Goal: Task Accomplishment & Management: Complete application form

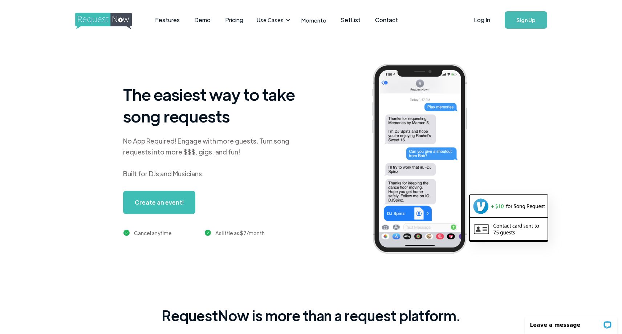
click at [525, 21] on link "Sign Up" at bounding box center [526, 19] width 43 height 17
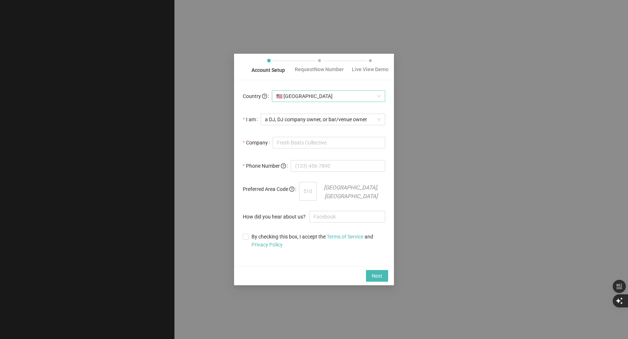
click at [295, 100] on span "🇺🇸 [GEOGRAPHIC_DATA]" at bounding box center [328, 96] width 105 height 11
click at [312, 122] on span "a DJ, DJ company owner, or bar/venue owner" at bounding box center [323, 119] width 116 height 11
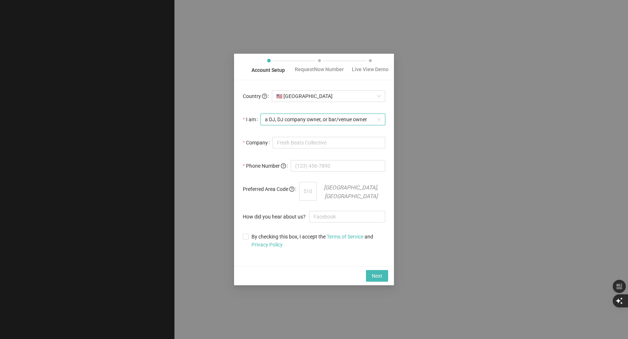
click at [312, 122] on span "a DJ, DJ company owner, or bar/venue owner" at bounding box center [323, 119] width 116 height 11
click at [307, 148] on input "Company" at bounding box center [329, 143] width 113 height 12
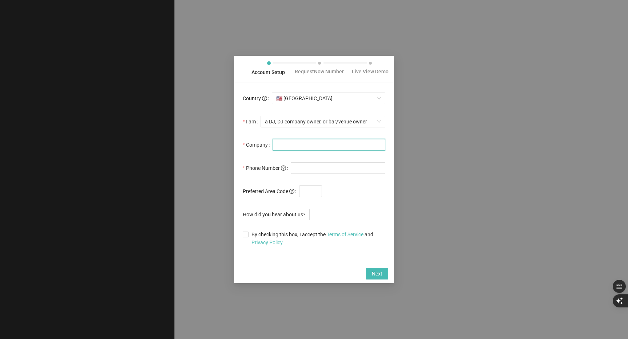
type input "IRODVOX"
drag, startPoint x: 342, startPoint y: 171, endPoint x: 287, endPoint y: 166, distance: 55.4
click at [287, 166] on div "Phone Number (913) 739-595" at bounding box center [314, 168] width 142 height 15
drag, startPoint x: 346, startPoint y: 174, endPoint x: 292, endPoint y: 164, distance: 55.0
click at [292, 164] on form "Country 🇺🇸 [GEOGRAPHIC_DATA] I am a DJ, DJ company owner, or bar/venue owner Co…" at bounding box center [314, 169] width 142 height 156
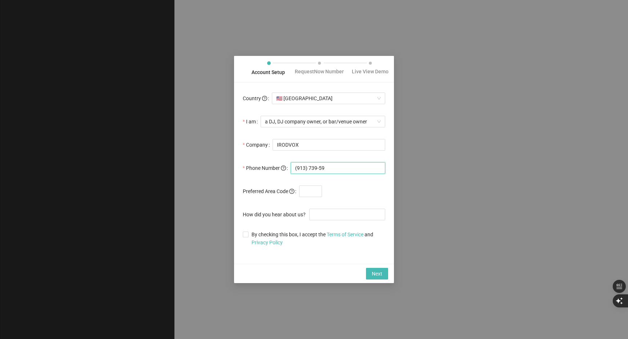
type input "(913) 739-595"
click at [307, 193] on input "text" at bounding box center [310, 192] width 23 height 12
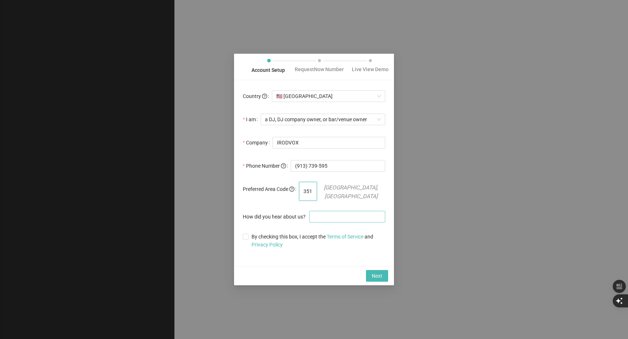
type input "351"
click at [337, 217] on input "How did you hear about us?" at bounding box center [347, 217] width 76 height 12
type input "youtube"
click at [243, 239] on input "By checking this box, I accept the Terms of Service and Privacy Policy" at bounding box center [245, 236] width 5 height 5
checkbox input "true"
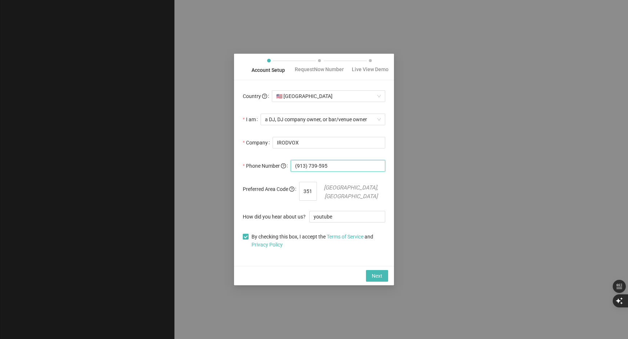
click at [317, 171] on input "(913) 739-595" at bounding box center [338, 166] width 94 height 12
drag, startPoint x: 308, startPoint y: 172, endPoint x: 299, endPoint y: 172, distance: 8.4
click at [299, 172] on input "(913) 739-595" at bounding box center [338, 166] width 94 height 12
drag, startPoint x: 317, startPoint y: 197, endPoint x: 291, endPoint y: 192, distance: 26.9
click at [291, 192] on div "Preferred Area Code 351 [GEOGRAPHIC_DATA], [GEOGRAPHIC_DATA]" at bounding box center [314, 191] width 142 height 19
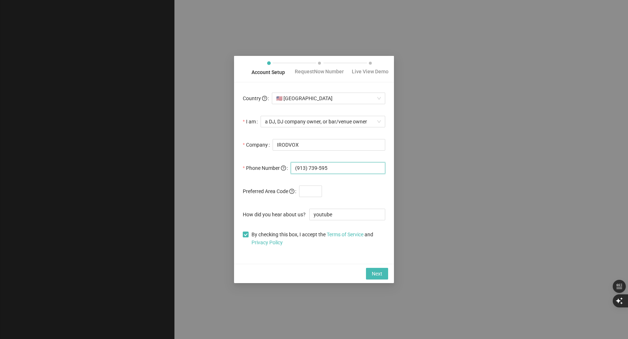
drag, startPoint x: 296, startPoint y: 172, endPoint x: 286, endPoint y: 171, distance: 10.6
click at [286, 171] on div "Phone Number (913) 739-595" at bounding box center [314, 168] width 142 height 15
drag, startPoint x: 319, startPoint y: 170, endPoint x: 256, endPoint y: 169, distance: 62.9
click at [256, 169] on div "Phone Number (913) 739-595" at bounding box center [314, 168] width 142 height 15
type input "351913739595"
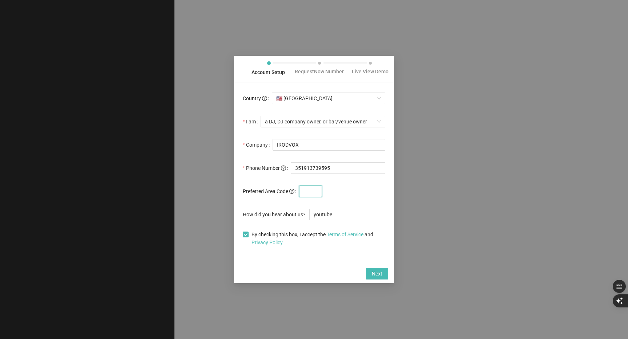
click at [310, 191] on input "text" at bounding box center [310, 192] width 23 height 12
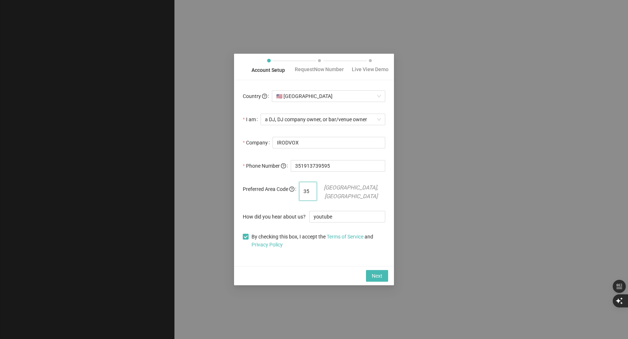
type input "3"
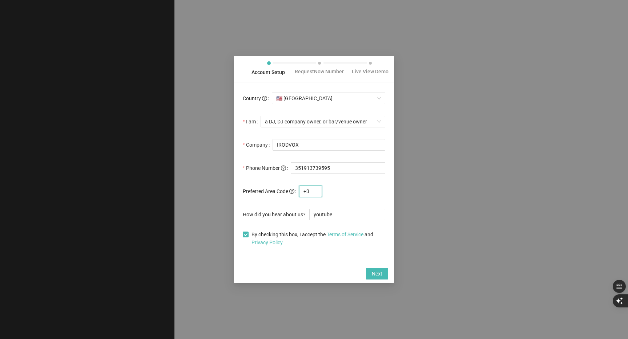
type input "+"
click at [379, 278] on span "Next" at bounding box center [377, 274] width 11 height 8
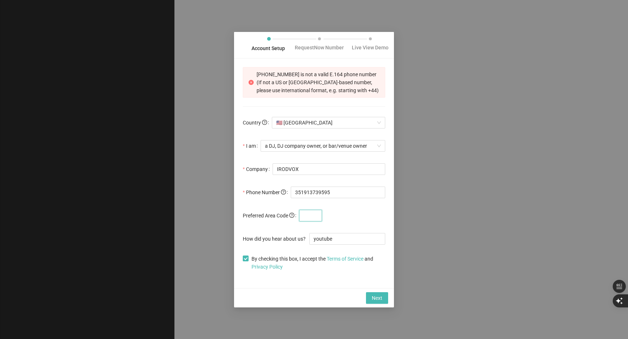
click at [315, 222] on input "text" at bounding box center [310, 216] width 23 height 12
click at [305, 127] on span "🇺🇸 [GEOGRAPHIC_DATA]" at bounding box center [328, 122] width 105 height 11
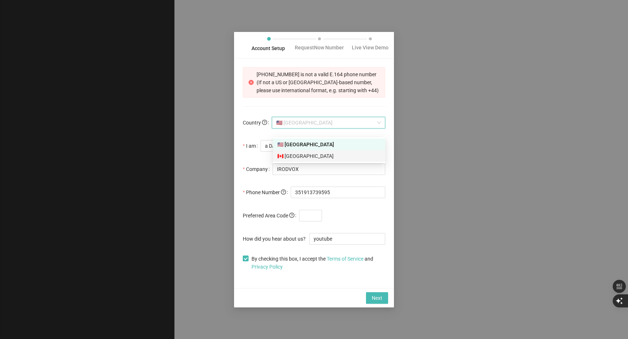
click at [301, 153] on div "🇨🇦 [GEOGRAPHIC_DATA]" at bounding box center [329, 156] width 104 height 8
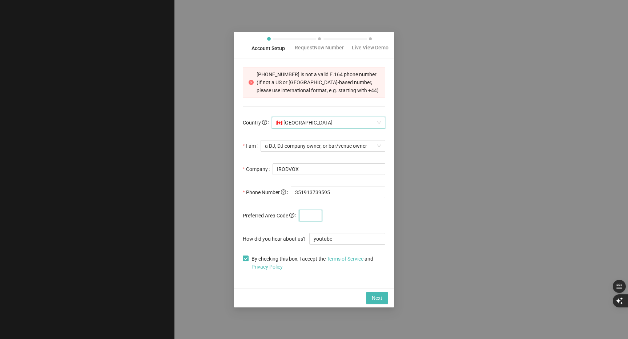
click at [312, 222] on input "text" at bounding box center [310, 216] width 23 height 12
click at [374, 302] on span "Next" at bounding box center [377, 298] width 11 height 8
click at [306, 218] on input "164" at bounding box center [310, 216] width 23 height 12
click at [374, 298] on span "Next" at bounding box center [377, 298] width 11 height 8
drag, startPoint x: 322, startPoint y: 223, endPoint x: 266, endPoint y: 218, distance: 55.8
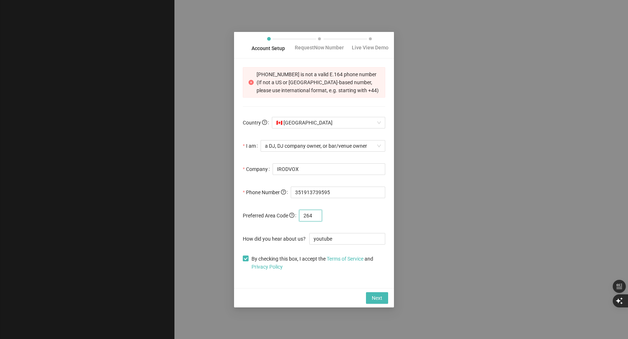
click at [266, 218] on div "Preferred Area Code 264" at bounding box center [314, 216] width 142 height 15
click at [376, 302] on span "Next" at bounding box center [377, 298] width 11 height 8
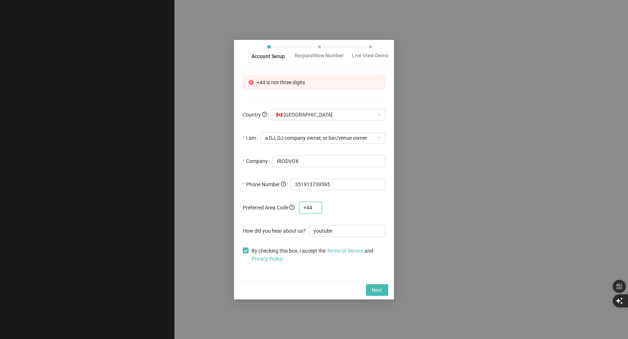
click at [319, 211] on input "+44" at bounding box center [310, 208] width 23 height 12
drag, startPoint x: 309, startPoint y: 211, endPoint x: 304, endPoint y: 211, distance: 5.1
click at [304, 211] on input "+44" at bounding box center [310, 208] width 23 height 12
click at [372, 291] on span "Next" at bounding box center [377, 290] width 11 height 8
drag, startPoint x: 322, startPoint y: 209, endPoint x: 277, endPoint y: 200, distance: 45.1
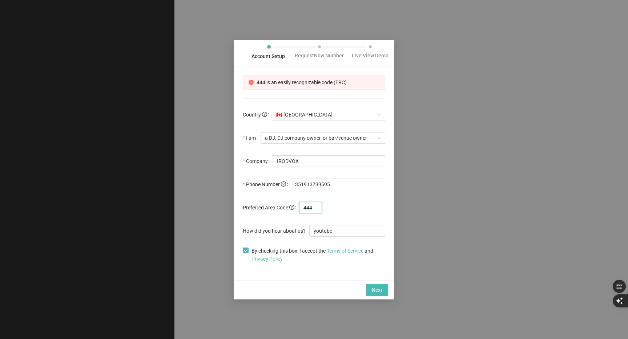
click at [277, 201] on form "Country 🇨🇦 Canada I am a DJ, DJ company owner, or bar/venue owner Company IRODV…" at bounding box center [314, 186] width 142 height 156
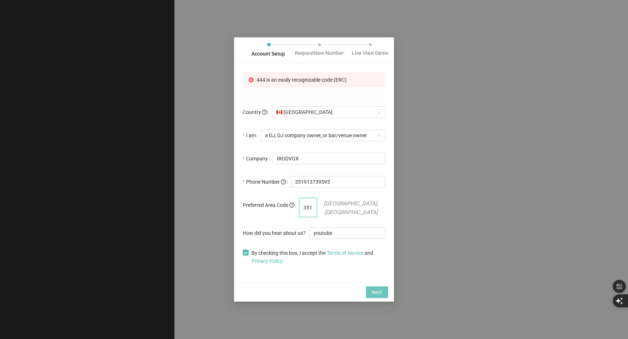
type input "351"
click at [376, 296] on span "Next" at bounding box center [377, 293] width 11 height 8
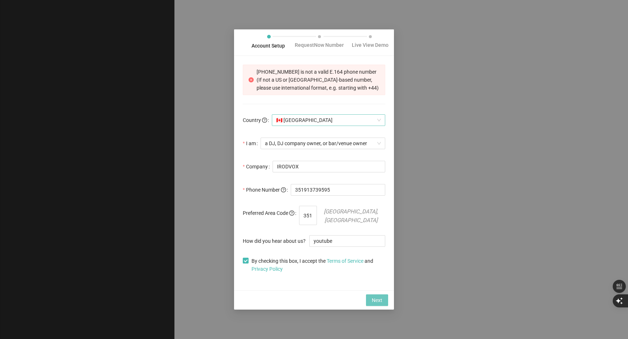
click at [343, 126] on span "🇨🇦 [GEOGRAPHIC_DATA]" at bounding box center [328, 120] width 105 height 11
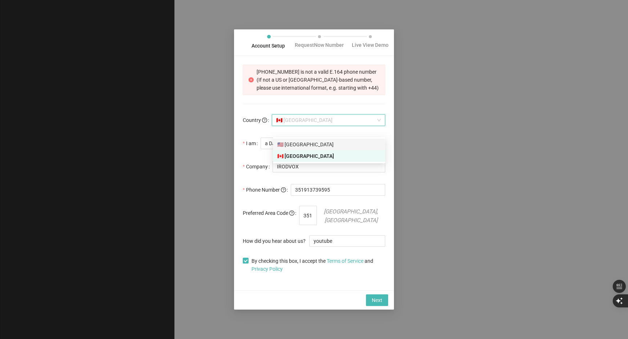
click at [336, 144] on div "🇺🇸 [GEOGRAPHIC_DATA]" at bounding box center [329, 145] width 104 height 8
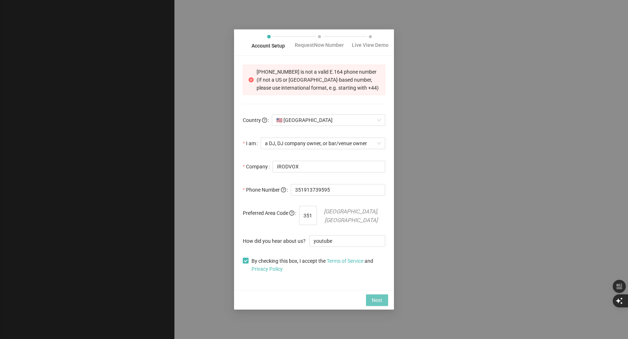
click at [372, 303] on span "Next" at bounding box center [377, 300] width 11 height 8
click at [297, 196] on input "351913739595" at bounding box center [338, 190] width 94 height 12
type input "[PHONE_NUMBER]"
click at [317, 223] on input "351" at bounding box center [308, 215] width 18 height 19
drag, startPoint x: 301, startPoint y: 221, endPoint x: 286, endPoint y: 218, distance: 15.8
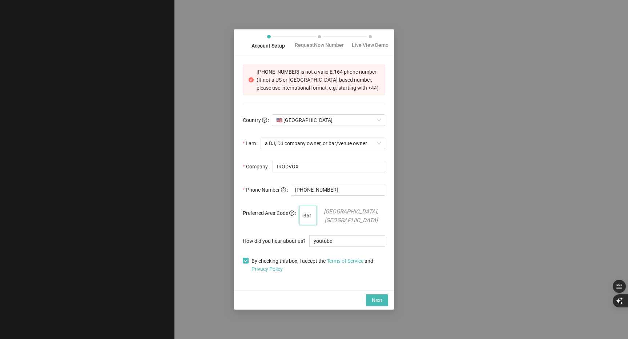
click at [286, 218] on div "Preferred Area Code 351 [GEOGRAPHIC_DATA], [GEOGRAPHIC_DATA]" at bounding box center [314, 215] width 142 height 19
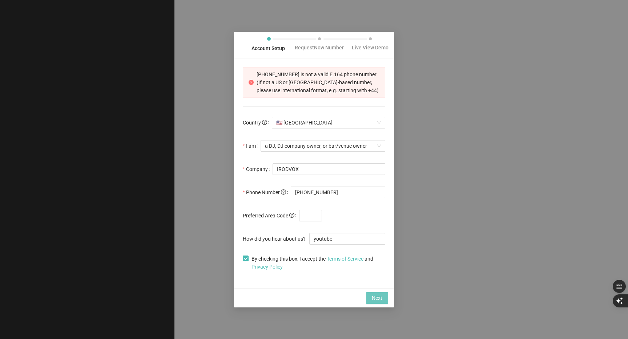
click at [381, 302] on span "Next" at bounding box center [377, 298] width 11 height 8
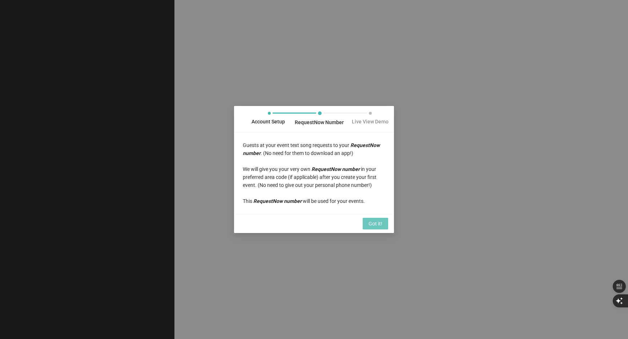
click at [375, 228] on span "Got it!" at bounding box center [375, 224] width 14 height 8
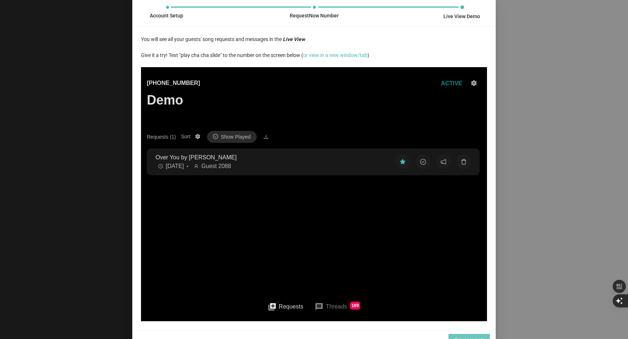
scroll to position [1, 0]
click at [304, 159] on p "Over You by [PERSON_NAME]" at bounding box center [270, 156] width 228 height 9
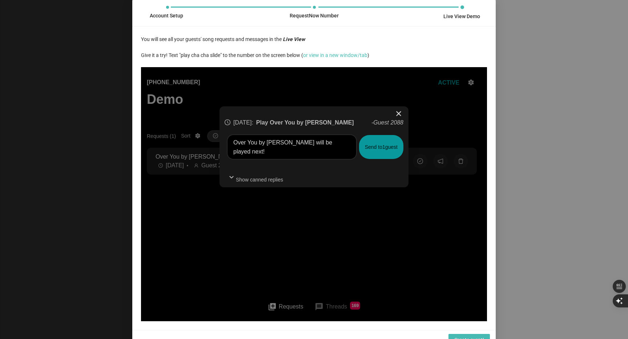
click at [399, 114] on span "close" at bounding box center [398, 113] width 9 height 9
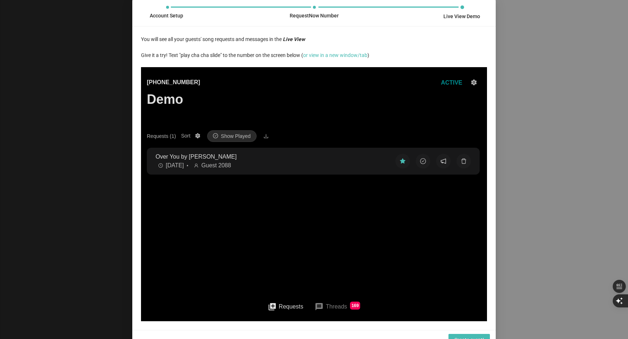
click at [439, 161] on button at bounding box center [443, 161] width 15 height 15
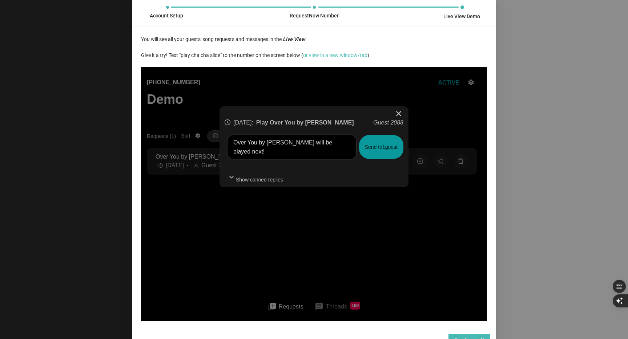
click at [396, 113] on span "close" at bounding box center [398, 113] width 9 height 9
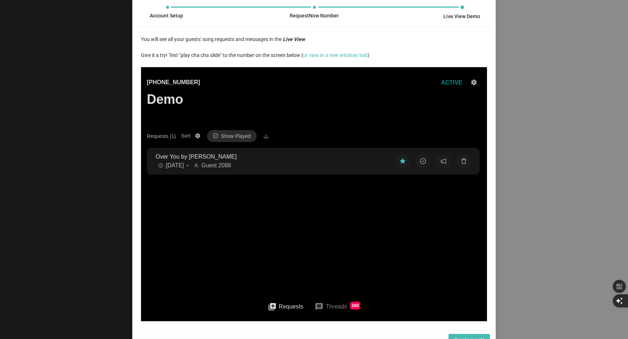
click at [161, 154] on p "Over You by [PERSON_NAME]" at bounding box center [270, 156] width 228 height 9
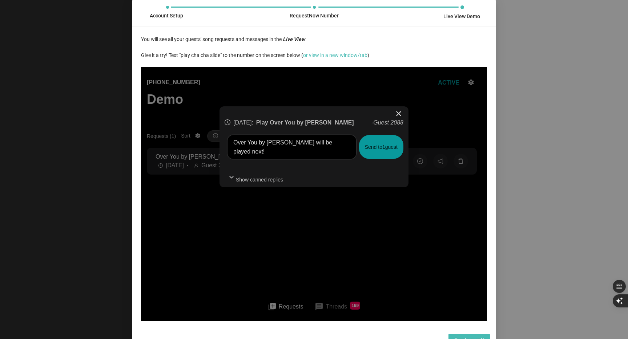
click at [401, 113] on span "close" at bounding box center [398, 113] width 9 height 9
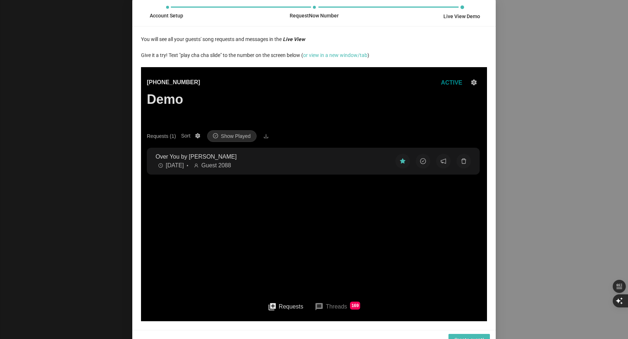
scroll to position [17, 0]
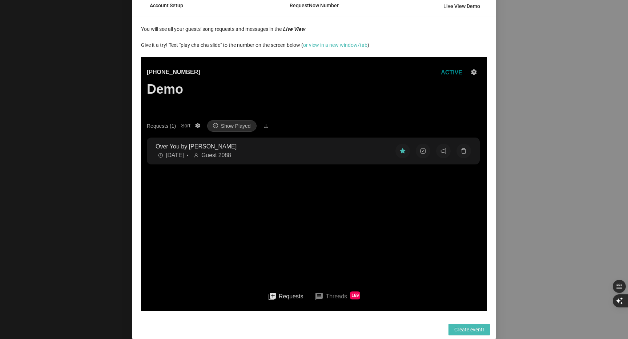
click at [315, 158] on div "[DATE] • Guest 2088" at bounding box center [270, 155] width 228 height 9
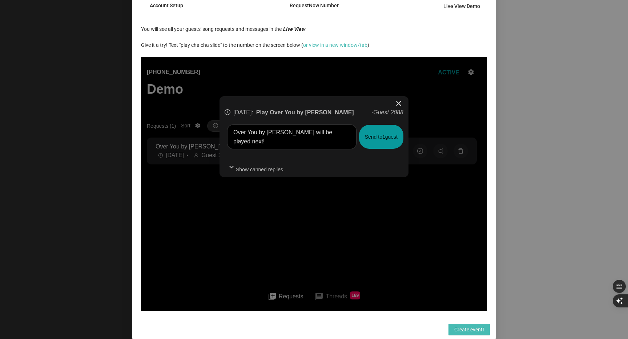
click at [381, 142] on button "Send to 1 guest" at bounding box center [381, 137] width 44 height 24
click at [404, 274] on div "close [DATE] : Play Over You by [PERSON_NAME] - Guest 2088 Over You by [PERSON_…" at bounding box center [314, 184] width 346 height 254
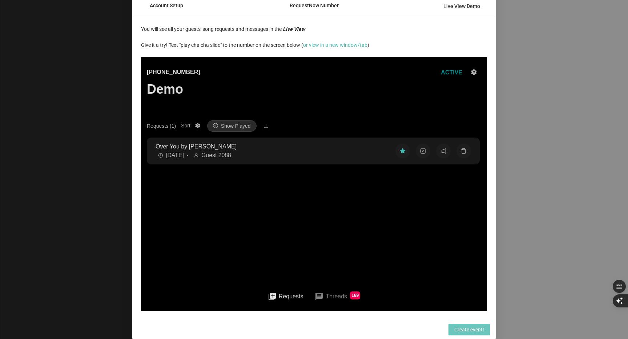
click at [469, 329] on span "Create event!" at bounding box center [469, 330] width 30 height 8
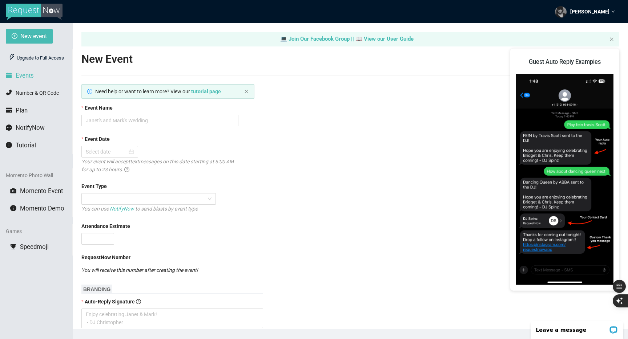
click at [33, 78] on span "Events" at bounding box center [25, 75] width 18 height 7
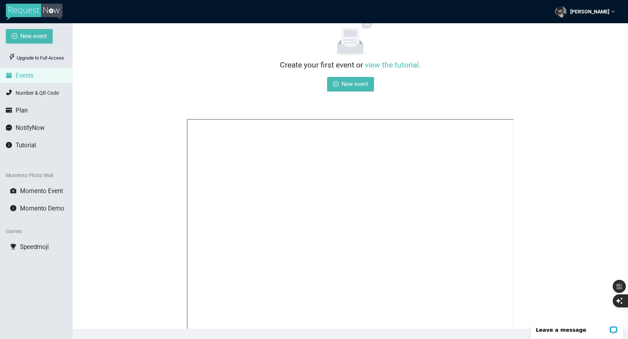
scroll to position [77, 0]
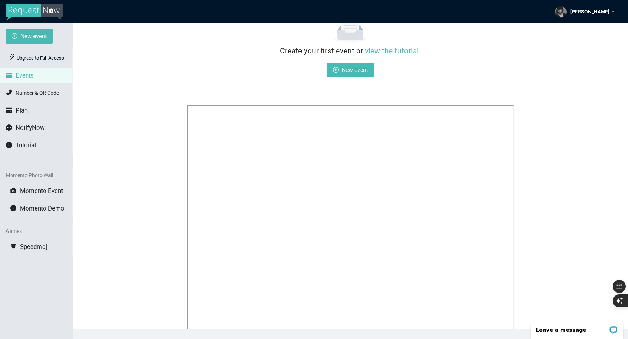
click at [171, 215] on div "Create your first event or view the tutorial. New event" at bounding box center [350, 183] width 538 height 355
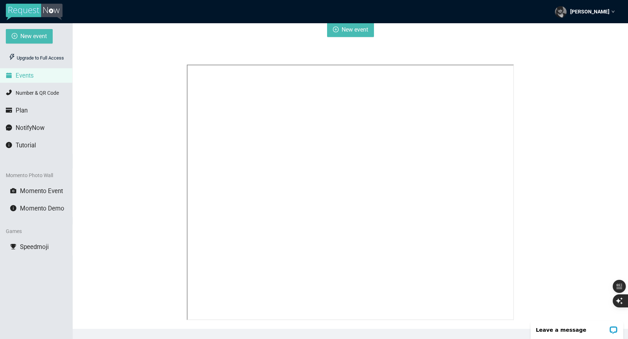
scroll to position [124, 0]
click at [37, 191] on span "Momento Event" at bounding box center [41, 190] width 43 height 7
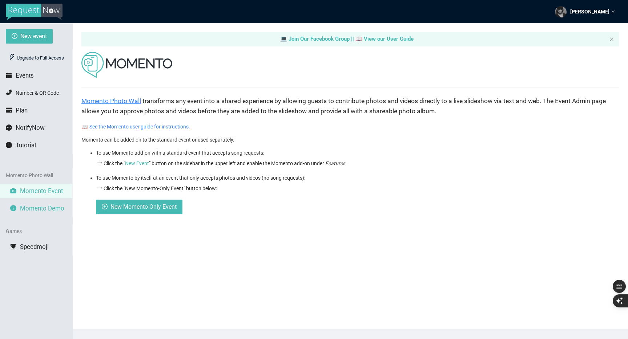
click at [35, 203] on li "Momento Demo" at bounding box center [36, 208] width 72 height 15
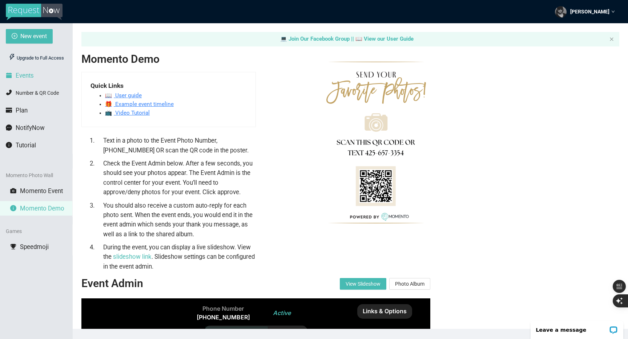
click at [31, 74] on span "Events" at bounding box center [25, 75] width 18 height 7
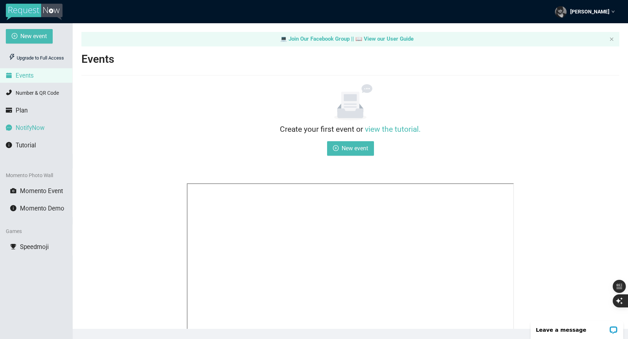
click at [25, 126] on span "NotifyNow" at bounding box center [30, 127] width 29 height 7
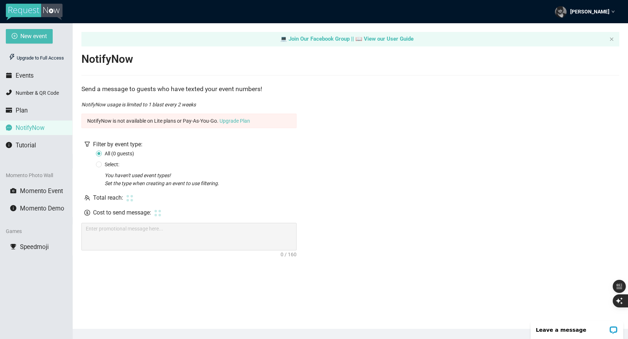
click at [37, 12] on img at bounding box center [34, 12] width 57 height 17
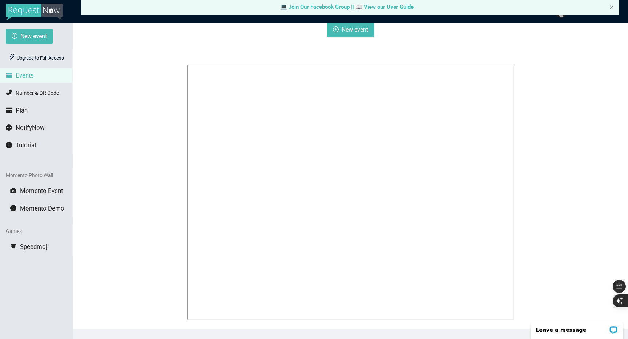
scroll to position [23, 0]
